Goal: Transaction & Acquisition: Purchase product/service

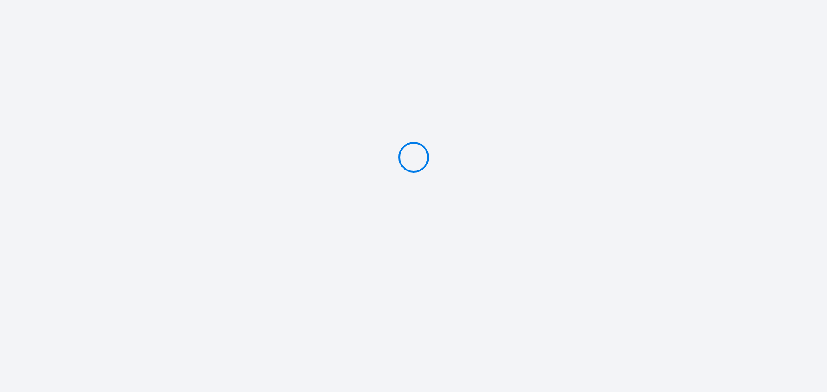
type input "Deposit 600 €"
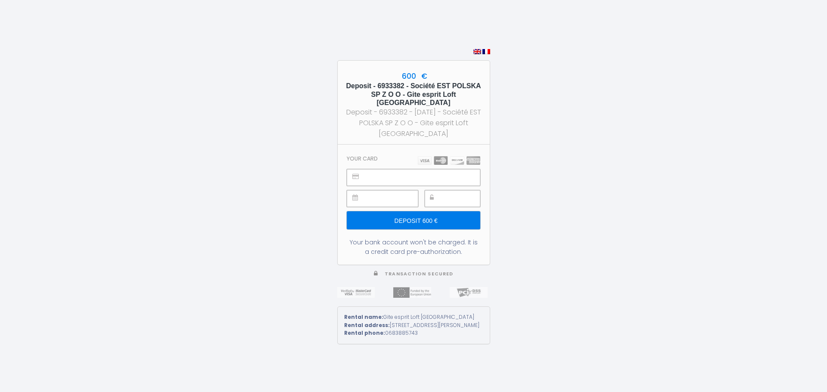
click at [384, 218] on input "Deposit 600 €" at bounding box center [413, 221] width 133 height 18
click at [402, 219] on input "Deposit 600 €" at bounding box center [410, 221] width 133 height 18
click at [589, 172] on div "600 € Deposit - 6933382 - Société EST POLSKA SP Z O O - Gite esprit Loft [GEOGR…" at bounding box center [410, 196] width 821 height 392
click at [331, 162] on div "600 € Deposit - 6933382 - Société EST POLSKA SP Z O O - Gite esprit Loft [GEOGR…" at bounding box center [410, 196] width 821 height 392
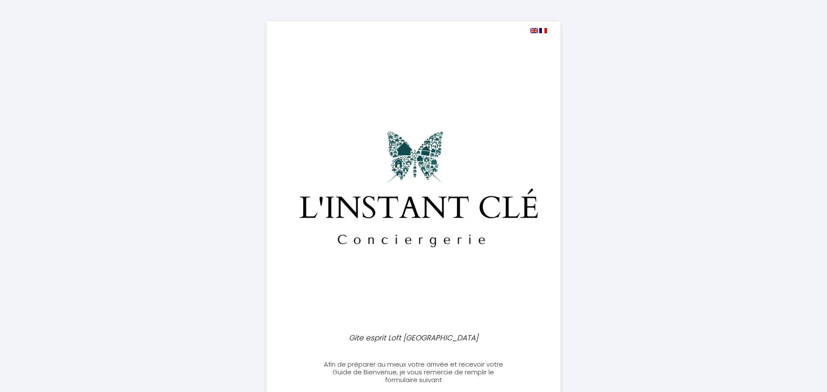
select select
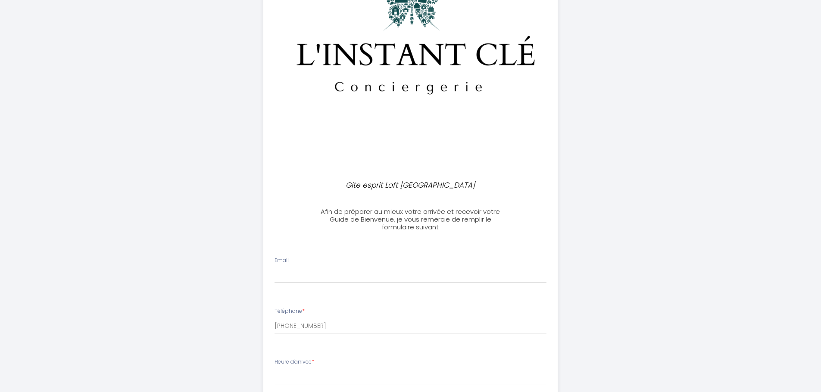
scroll to position [215, 0]
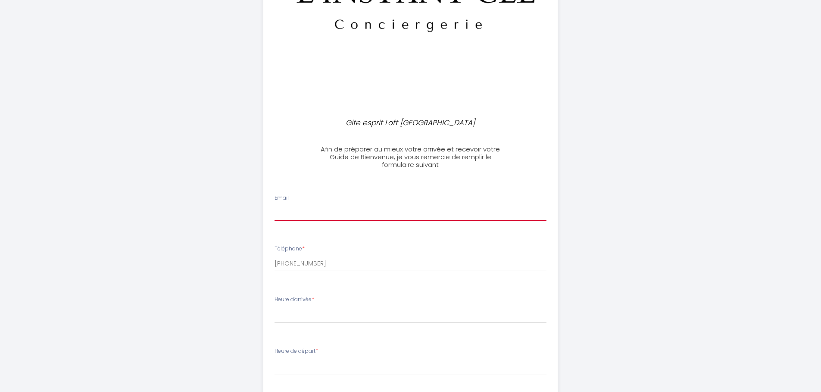
click at [345, 210] on input "Email" at bounding box center [410, 214] width 272 height 16
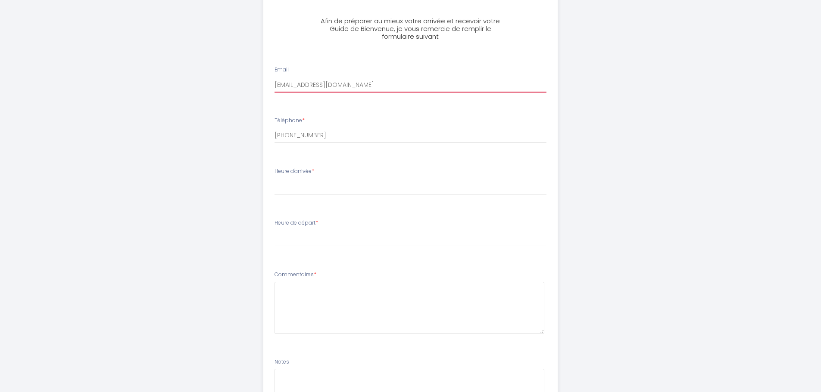
scroll to position [345, 0]
type input "[EMAIL_ADDRESS][DOMAIN_NAME]"
click at [321, 188] on select "16:00 16:30 17:00 17:30 18:00 18:30 19:00 19:30 20:00 20:30 21:00 21:30 22:00 2…" at bounding box center [410, 186] width 272 height 16
select select "16:00"
click at [274, 178] on select "16:00 16:30 17:00 17:30 18:00 18:30 19:00 19:30 20:00 20:30 21:00 21:30 22:00 2…" at bounding box center [410, 186] width 272 height 16
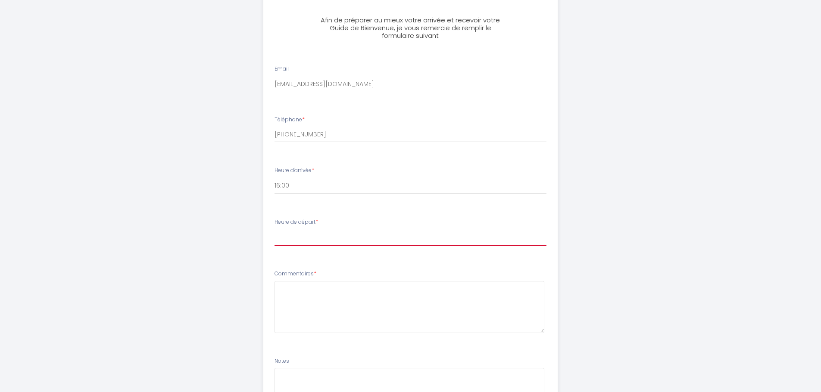
click at [307, 232] on select "00:00 00:30 01:00 01:30 02:00 02:30 03:00 03:30 04:00 04:30 05:00 05:30 06:00 0…" at bounding box center [410, 238] width 272 height 16
select select "10:00"
click at [274, 230] on select "00:00 00:30 01:00 01:30 02:00 02:30 03:00 03:30 04:00 04:30 05:00 05:30 06:00 0…" at bounding box center [410, 238] width 272 height 16
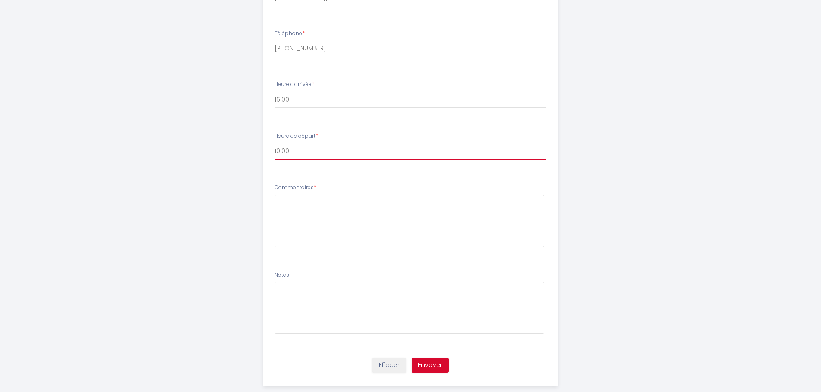
scroll to position [446, 0]
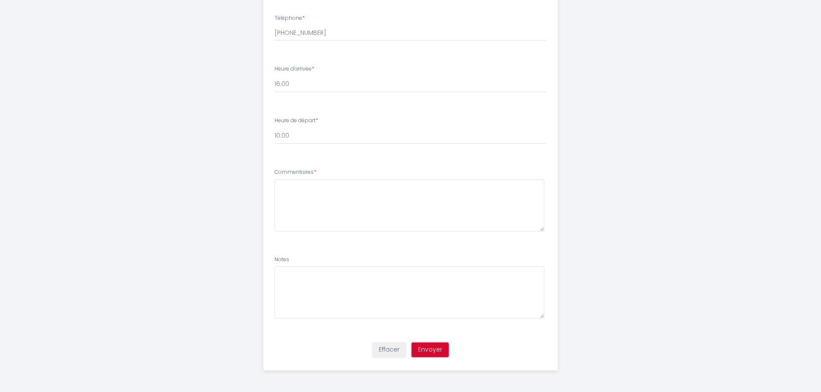
click at [436, 349] on button "Envoyer" at bounding box center [429, 350] width 37 height 15
click at [360, 209] on textarea at bounding box center [409, 206] width 270 height 52
type textarea "aucun"
click at [422, 351] on button "Envoyer" at bounding box center [429, 350] width 37 height 15
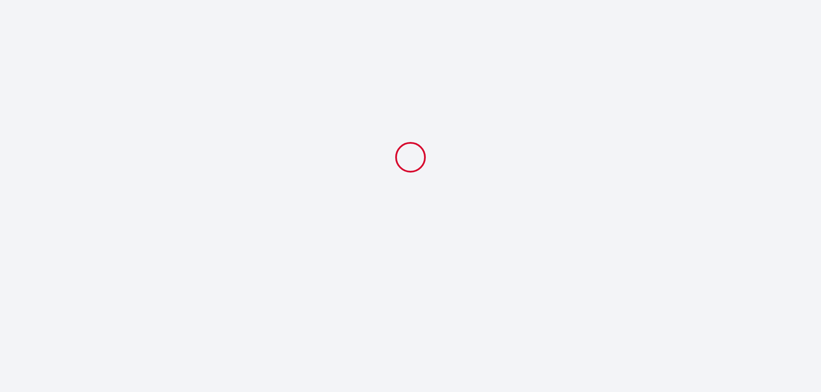
select select "10:00"
